Goal: Navigation & Orientation: Find specific page/section

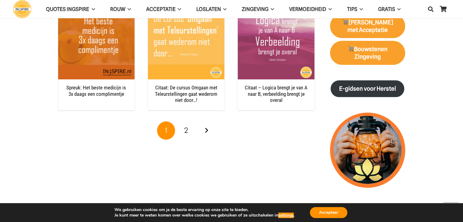
scroll to position [700, 0]
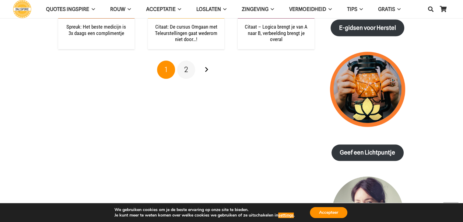
click at [186, 70] on span "2" at bounding box center [186, 69] width 4 height 9
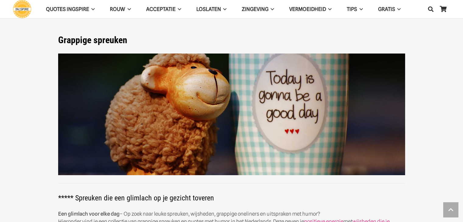
scroll to position [700, 0]
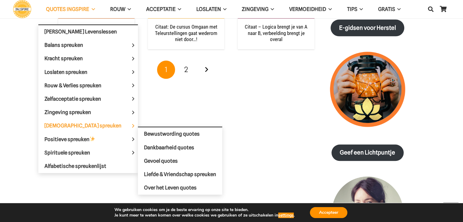
click at [71, 125] on span "[DEMOGRAPHIC_DATA] spreuken" at bounding box center [87, 126] width 87 height 6
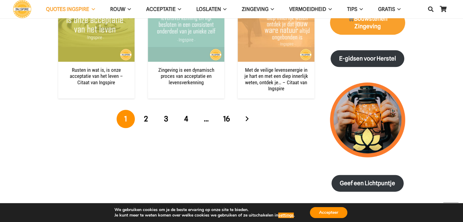
scroll to position [731, 0]
